Goal: Use online tool/utility

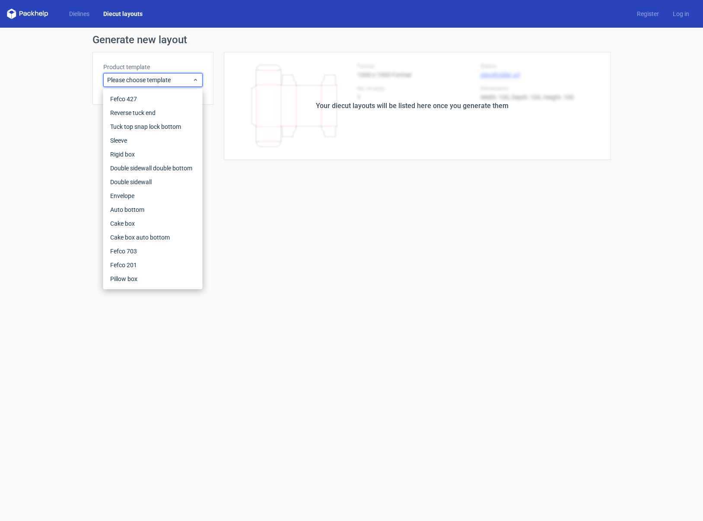
click at [361, 135] on div "Your diecut layouts will be listed here once you generate them" at bounding box center [411, 106] width 397 height 108
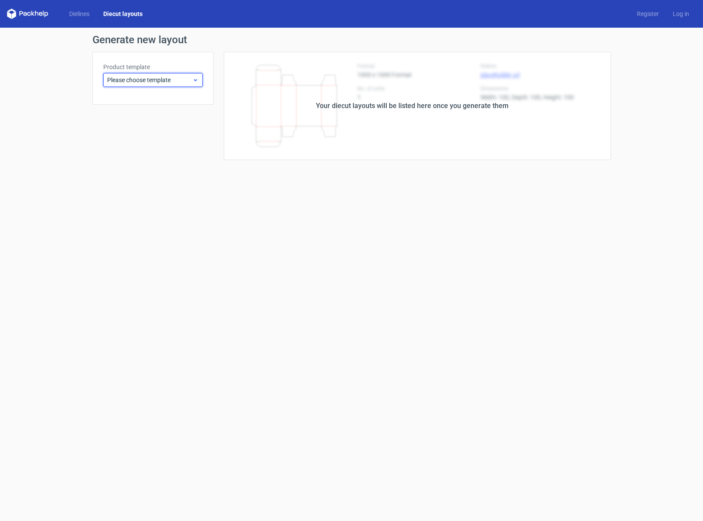
click at [181, 86] on div "Please choose template" at bounding box center [152, 80] width 99 height 14
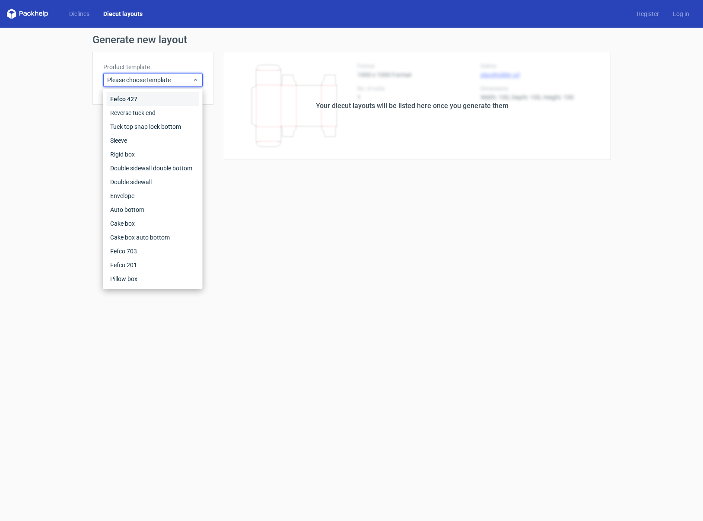
click at [157, 98] on div "Fefco 427" at bounding box center [153, 99] width 92 height 14
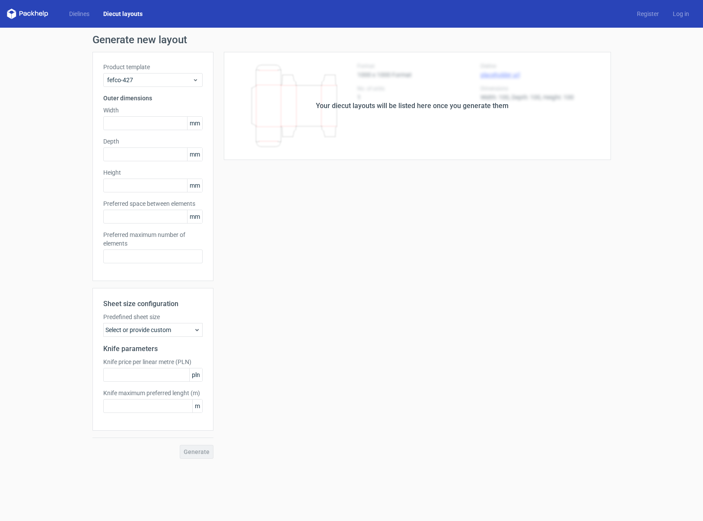
type input "5"
type input "48"
click at [172, 81] on span "Fefco 427" at bounding box center [149, 80] width 85 height 9
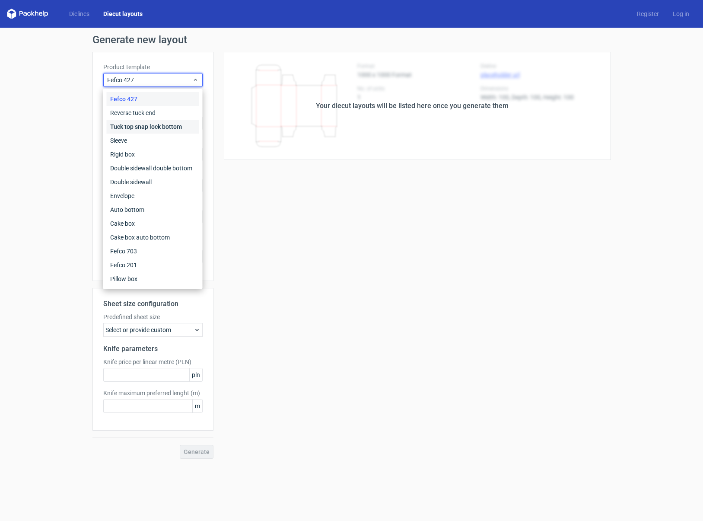
click at [166, 121] on div "Tuck top snap lock bottom" at bounding box center [153, 127] width 92 height 14
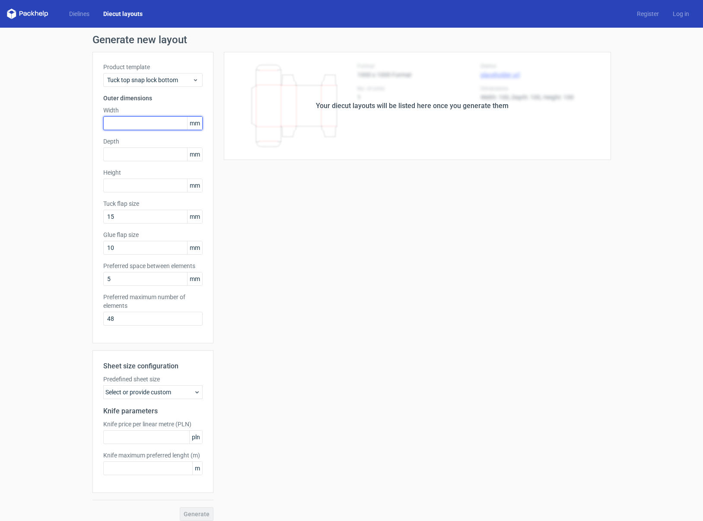
click at [158, 124] on input "text" at bounding box center [152, 123] width 99 height 14
type input "1"
click at [198, 129] on span "mm" at bounding box center [194, 123] width 15 height 13
click at [194, 114] on label "Width" at bounding box center [152, 110] width 99 height 9
